Goal: Task Accomplishment & Management: Manage account settings

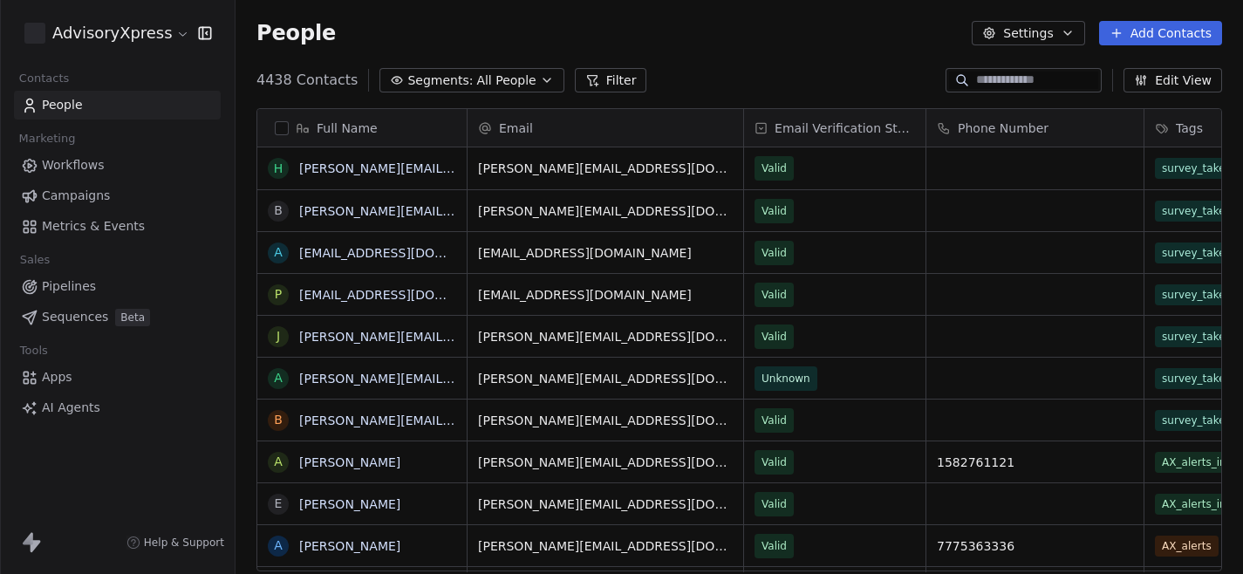
scroll to position [505, 1007]
click at [66, 194] on span "Campaigns" at bounding box center [76, 196] width 68 height 18
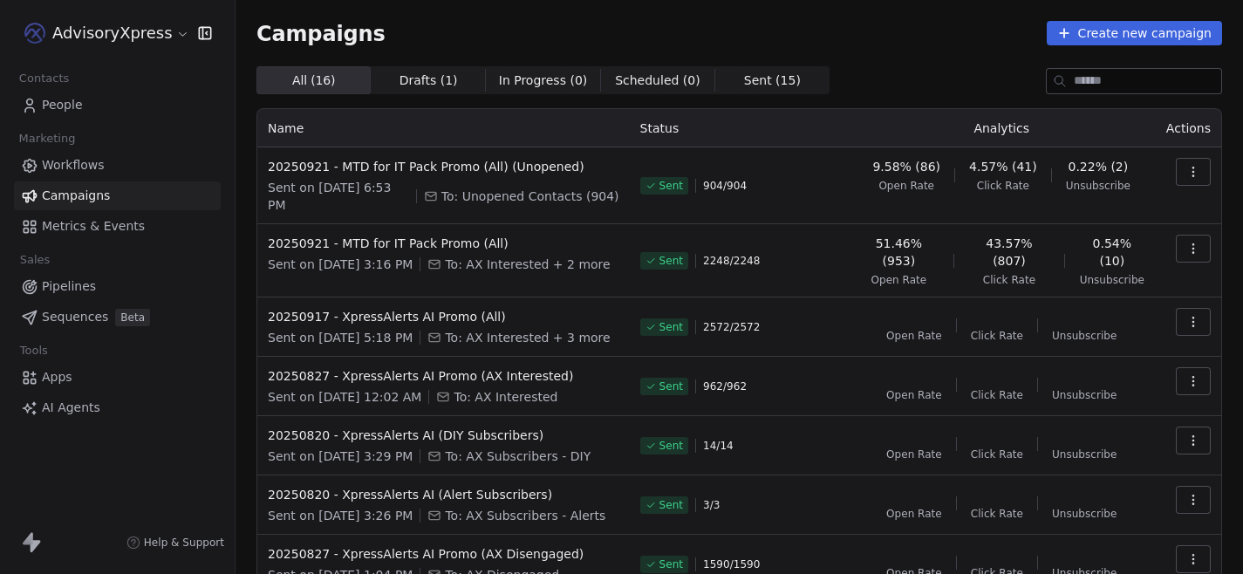
click at [108, 169] on link "Workflows" at bounding box center [117, 165] width 207 height 29
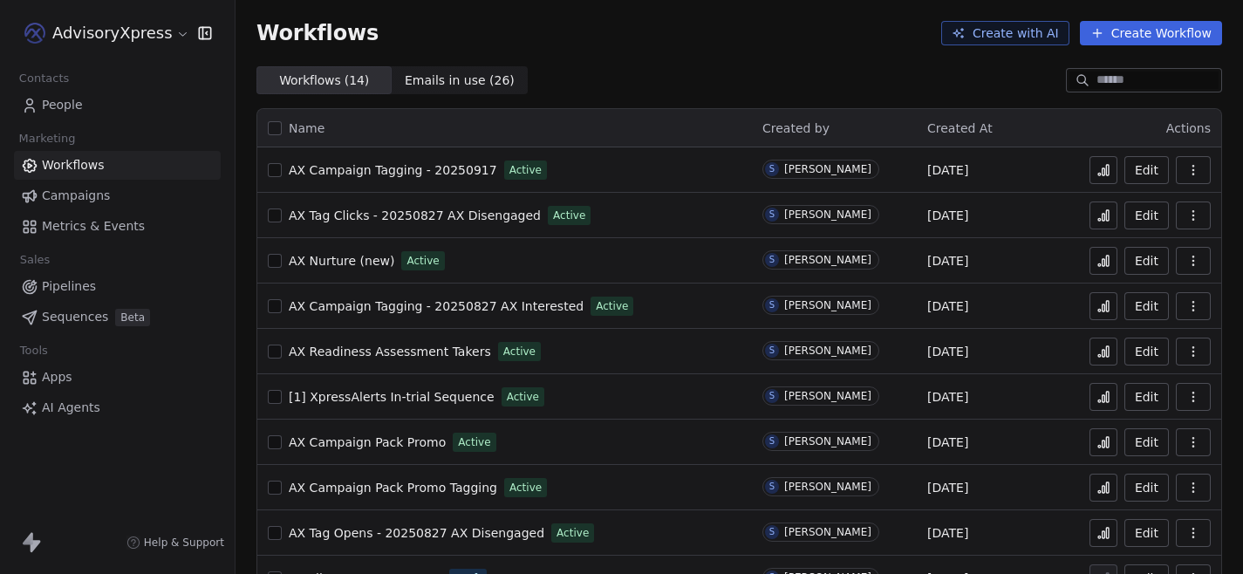
click at [87, 224] on span "Metrics & Events" at bounding box center [93, 226] width 103 height 18
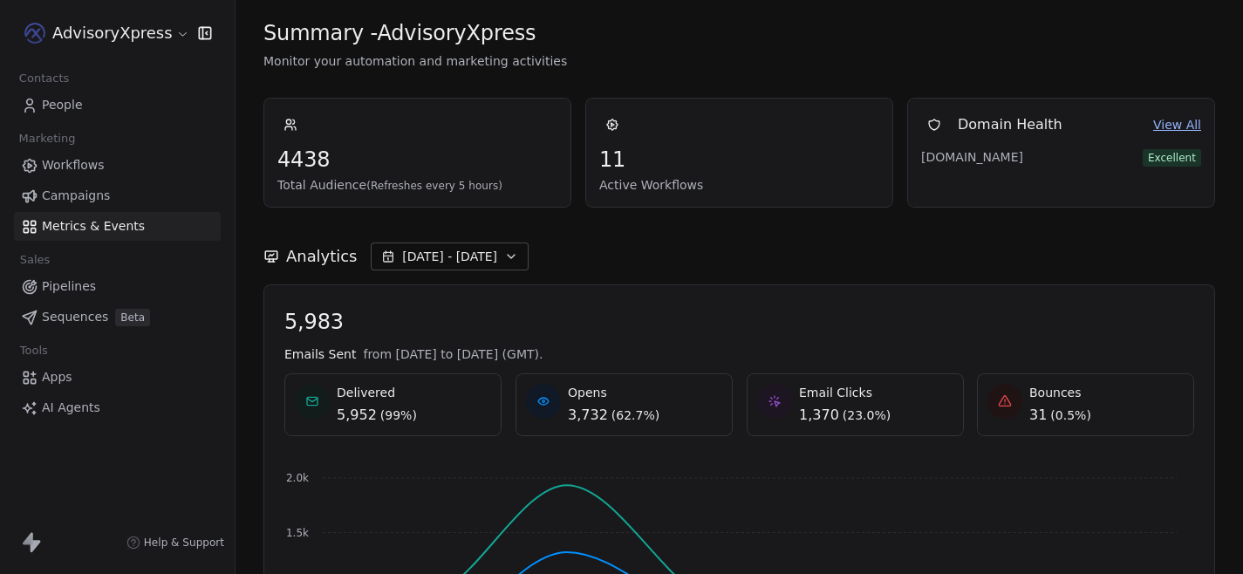
click at [85, 196] on span "Campaigns" at bounding box center [76, 196] width 68 height 18
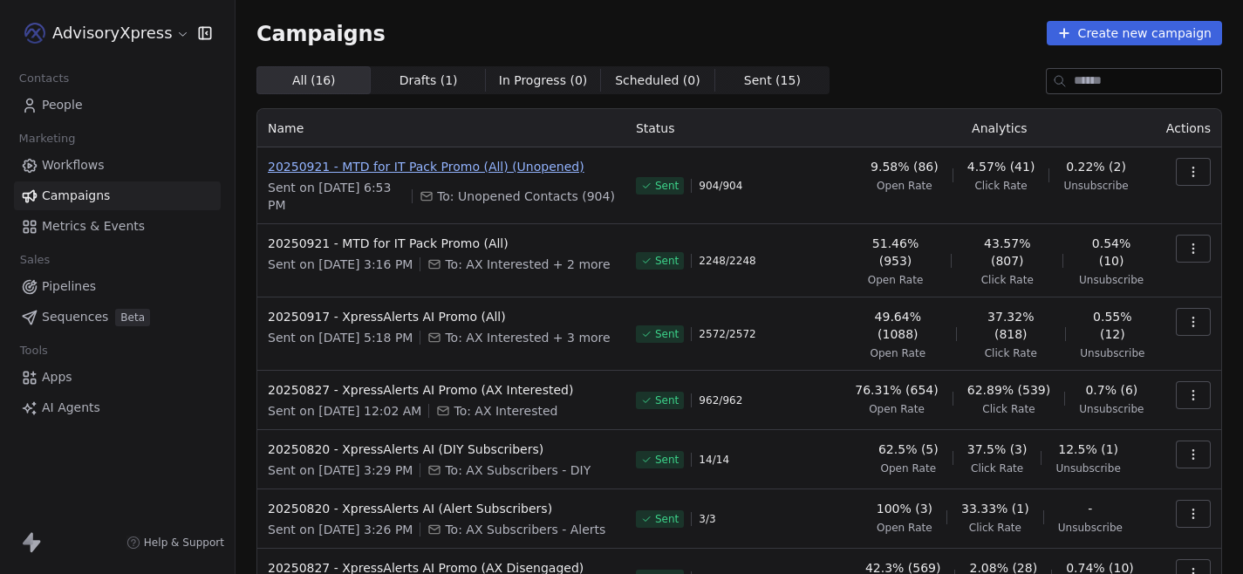
click at [395, 167] on span "20250921 - MTD for IT Pack Promo (All) (Unopened)" at bounding box center [441, 166] width 347 height 17
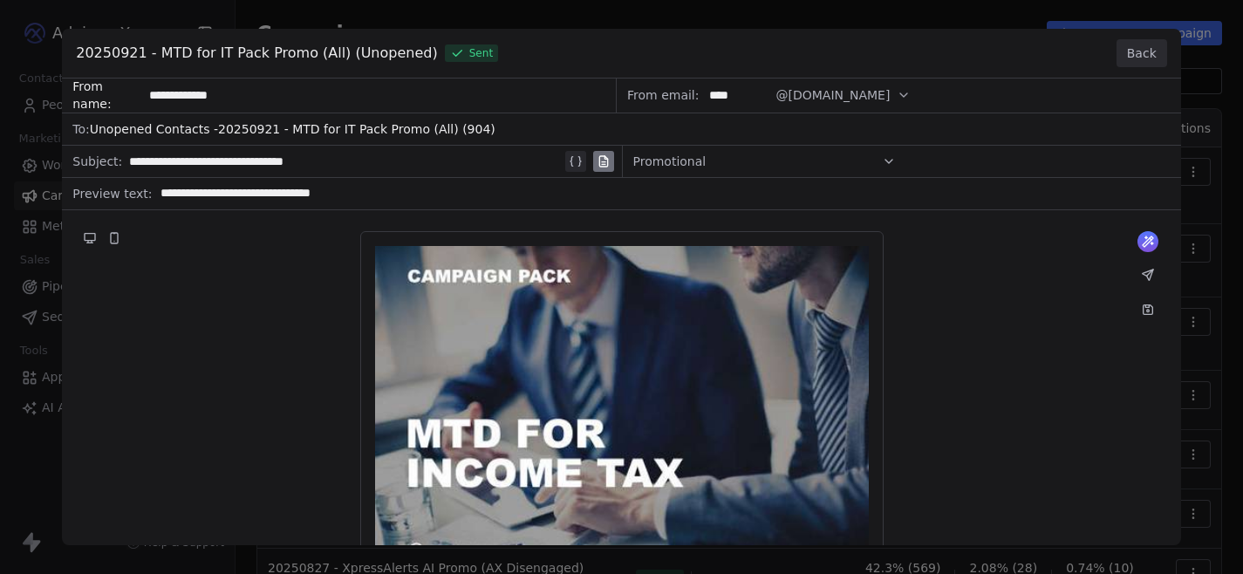
click at [1149, 58] on button "Back" at bounding box center [1141, 53] width 51 height 28
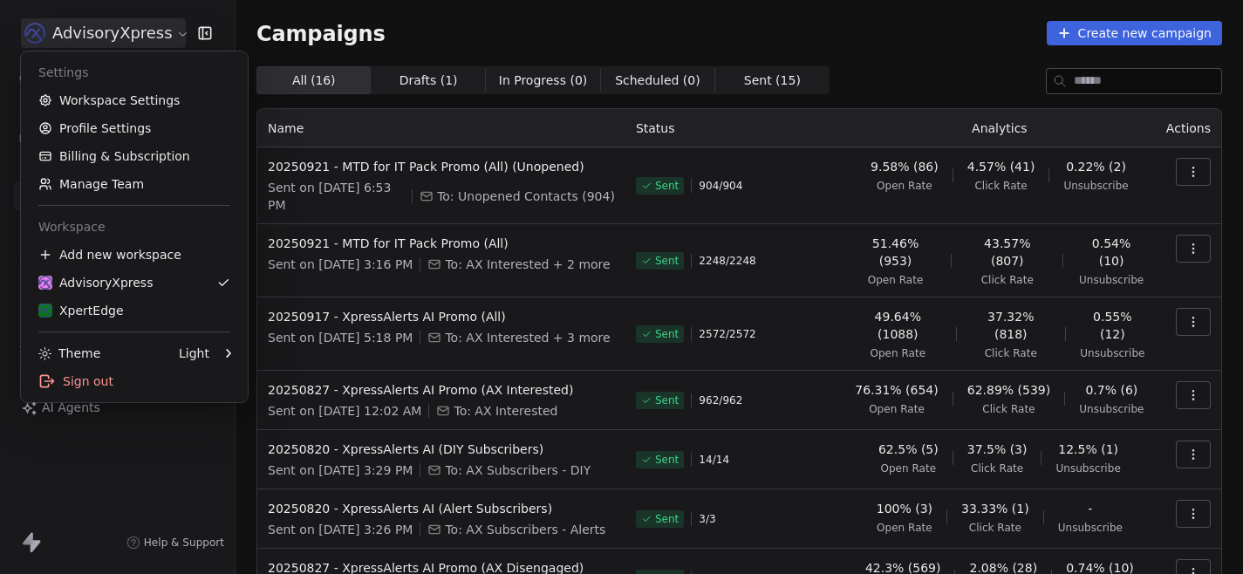
click at [139, 37] on html "AdvisoryXpress Contacts People Marketing Workflows Campaigns Metrics & Events S…" at bounding box center [621, 287] width 1243 height 574
click at [121, 124] on link "Profile Settings" at bounding box center [134, 128] width 213 height 28
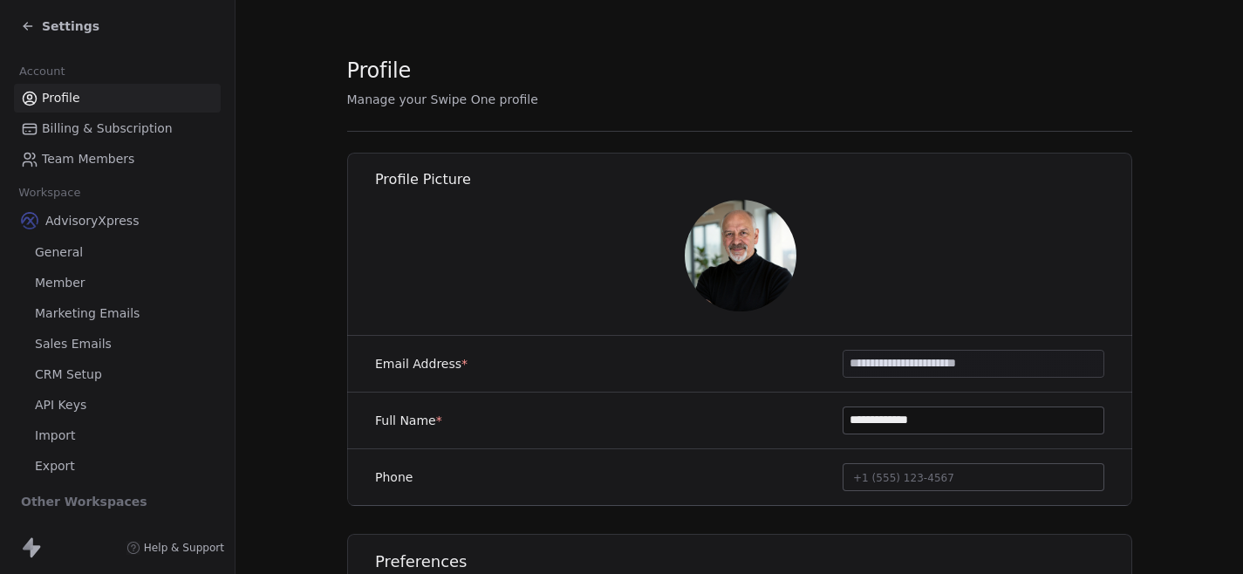
click at [89, 316] on span "Marketing Emails" at bounding box center [87, 313] width 105 height 18
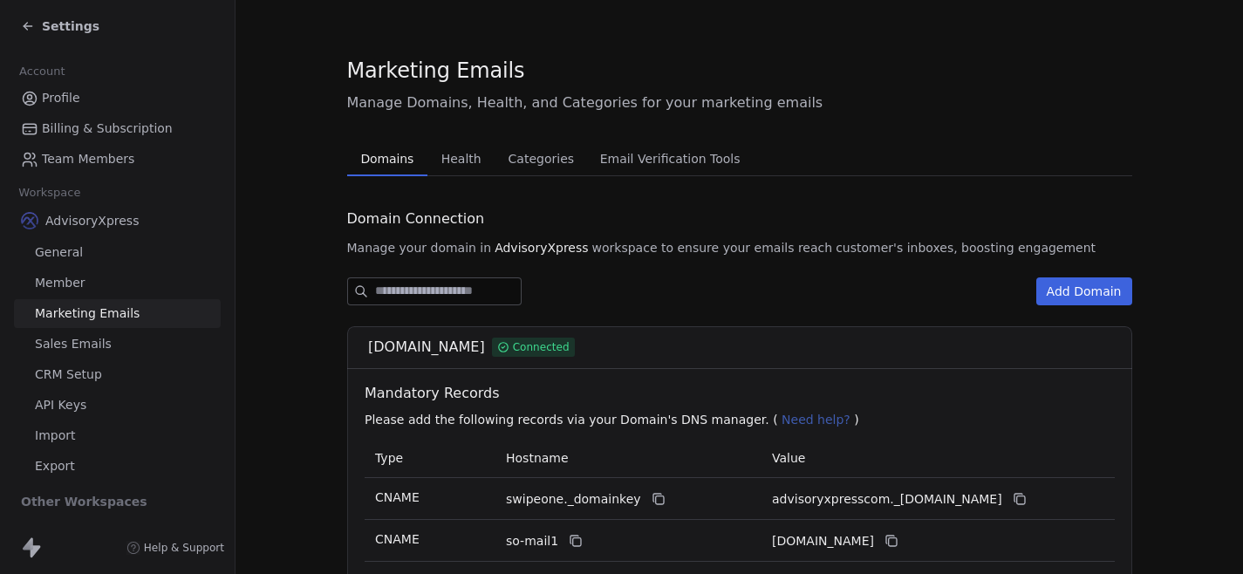
click at [282, 325] on section "Marketing Emails Manage Domains, Health, and Categories for your marketing emai…" at bounding box center [738, 428] width 1007 height 856
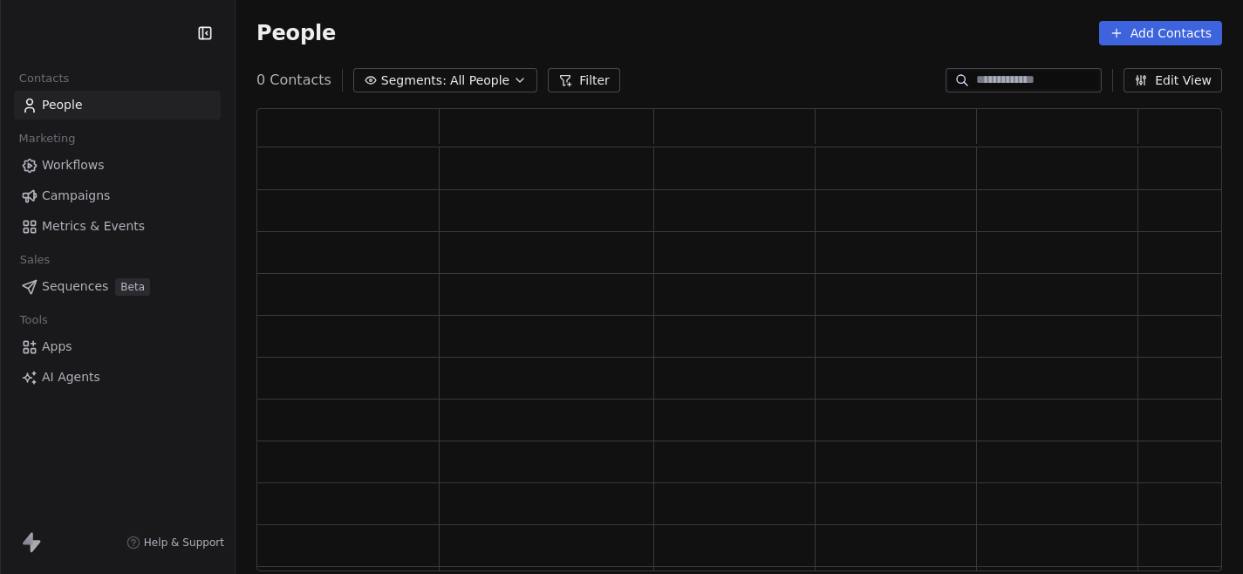
scroll to position [463, 965]
